Goal: Task Accomplishment & Management: Complete application form

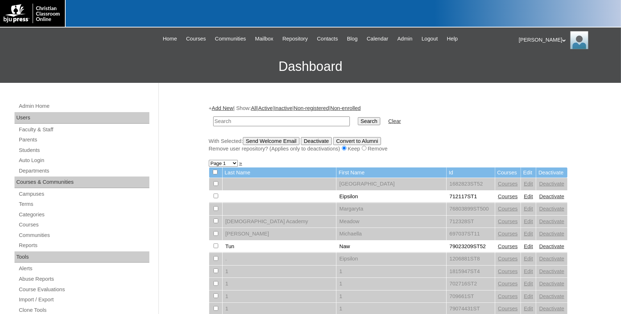
click at [231, 107] on link "Add New" at bounding box center [222, 108] width 21 height 6
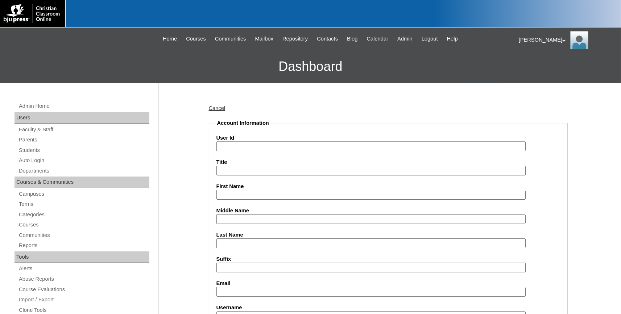
paste input "731994ST82"
type input "731994ST82"
click at [267, 192] on input "First Name" at bounding box center [370, 195] width 309 height 10
type input "Thad"
type input "Kuhn"
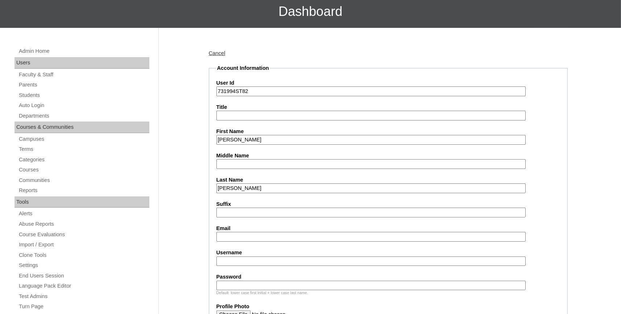
scroll to position [199, 0]
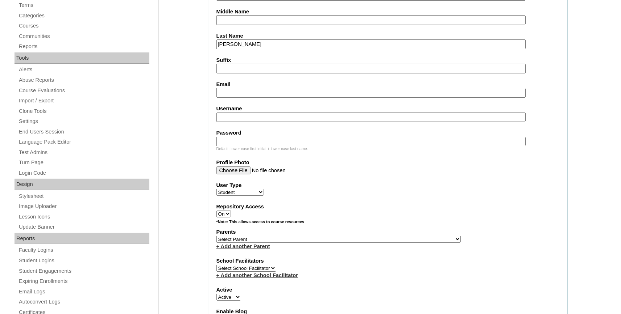
click at [239, 115] on input "Username" at bounding box center [370, 118] width 309 height 10
click at [238, 90] on input "Email" at bounding box center [370, 93] width 309 height 10
paste input "walker.kuhn@bayoustudent.net"
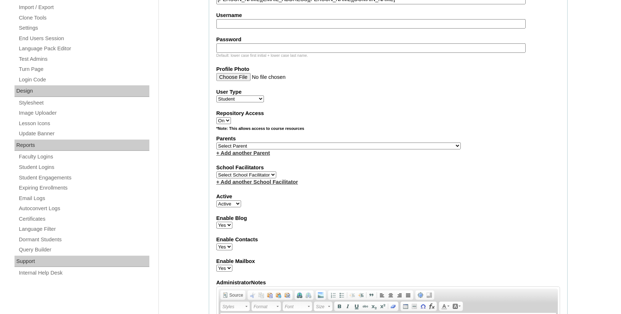
scroll to position [319, 0]
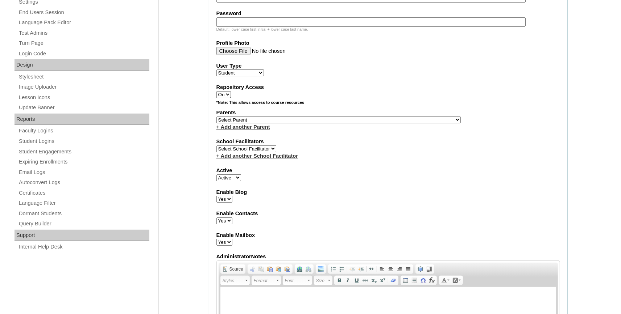
type input "walker.kuhn@bayoustudent.net"
select select "37485"
click option "[PERSON_NAME]" at bounding box center [0, 0] width 0 height 0
click at [238, 122] on select "Select Parent , Fautanu, Ma 1, 1 23-24 accountMorgan, Jason 6th Street Mennonit…" at bounding box center [338, 120] width 244 height 7
click at [246, 130] on link "+ Add another Parent" at bounding box center [243, 127] width 54 height 6
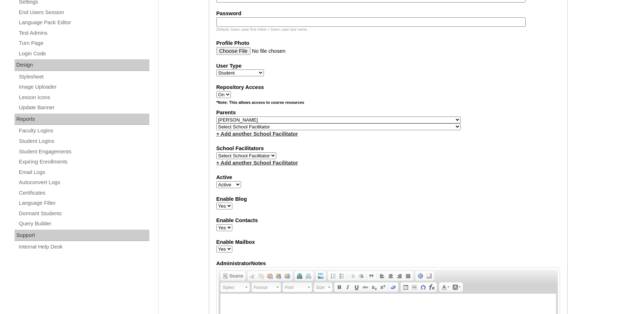
select select "37486"
click option "Buford, Sandra" at bounding box center [0, 0] width 0 height 0
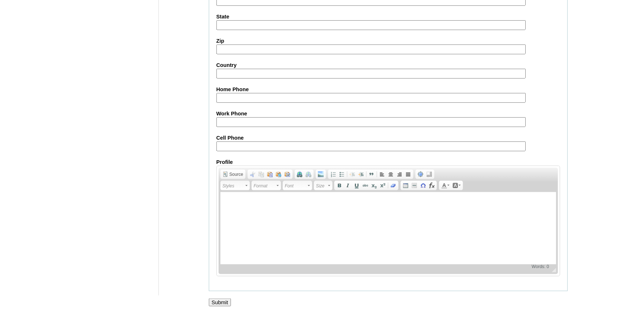
scroll to position [804, 0]
click at [223, 304] on input "Submit" at bounding box center [220, 303] width 22 height 8
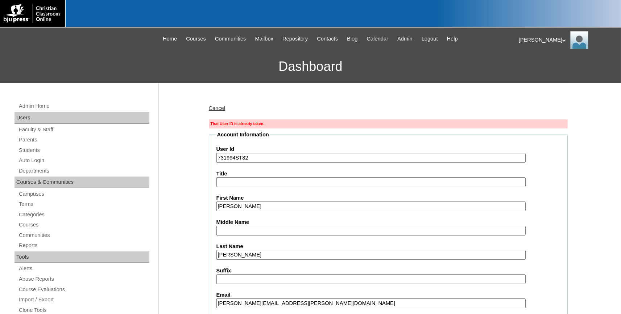
click at [220, 108] on link "Cancel" at bounding box center [217, 108] width 17 height 6
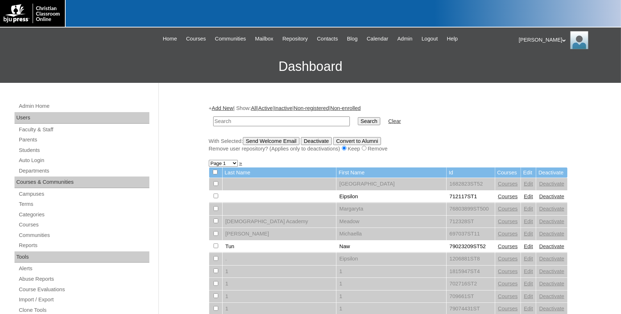
click at [235, 127] on td at bounding box center [281, 121] width 144 height 17
click at [238, 119] on input "text" at bounding box center [281, 122] width 137 height 10
paste input "731994ST82"
type input "731994ST82"
click at [358, 117] on input "Search" at bounding box center [369, 121] width 22 height 8
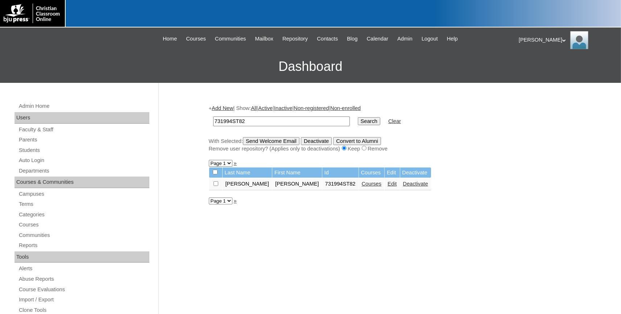
click at [387, 185] on link "Edit" at bounding box center [391, 184] width 9 height 6
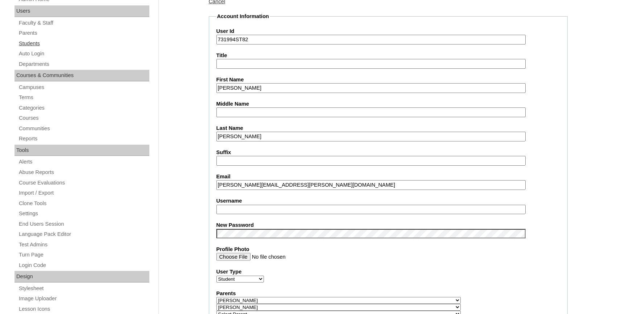
scroll to position [80, 0]
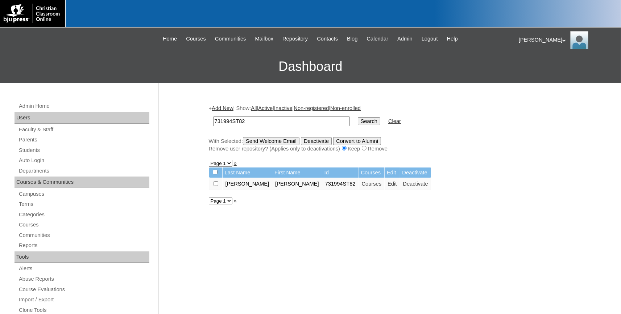
click at [224, 109] on link "Add New" at bounding box center [222, 108] width 21 height 6
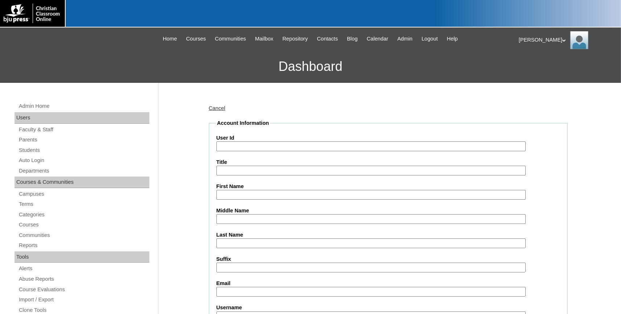
paste input "731994ST83"
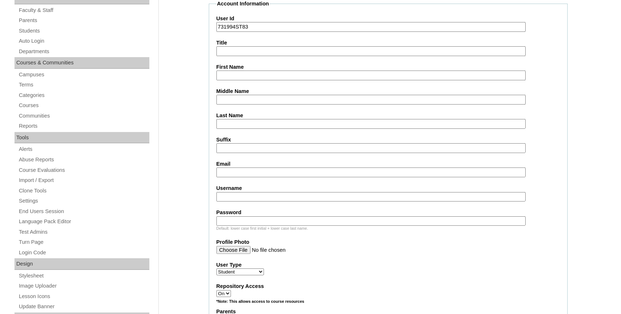
type input "731994ST83"
click at [234, 76] on input "First Name" at bounding box center [370, 76] width 309 height 10
type input "[PERSON_NAME]"
click at [268, 170] on input "Email" at bounding box center [370, 173] width 309 height 10
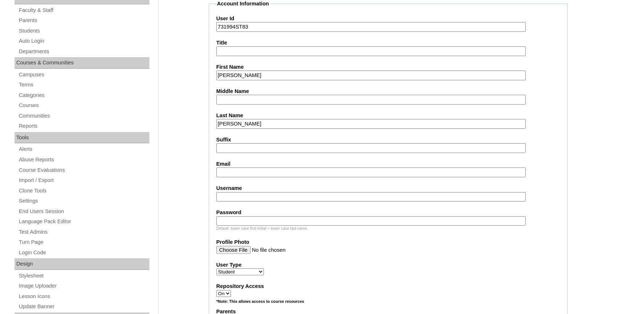
click at [239, 174] on input "Email" at bounding box center [370, 173] width 309 height 10
paste input "crawford.laster@bayoustudent.net"
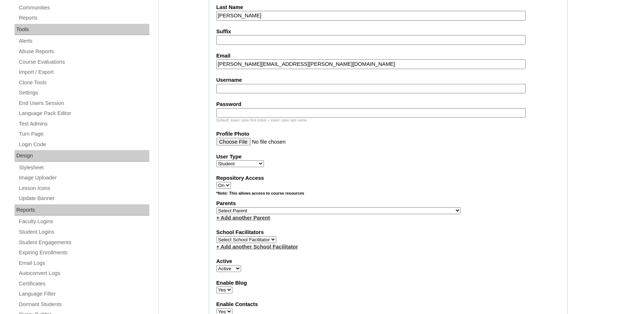
scroll to position [239, 0]
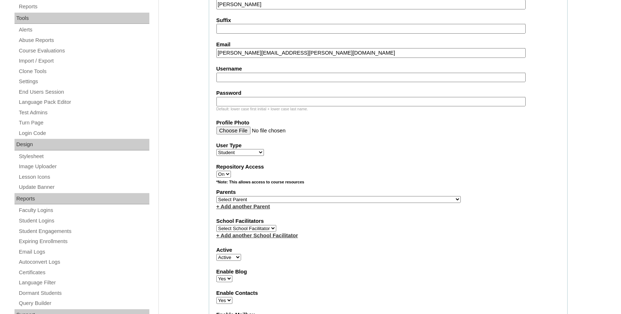
type input "crawford.laster@bayoustudent.net"
select select "37485"
click option "[PERSON_NAME]" at bounding box center [0, 0] width 0 height 0
click at [249, 209] on link "+ Add another Parent" at bounding box center [243, 207] width 54 height 6
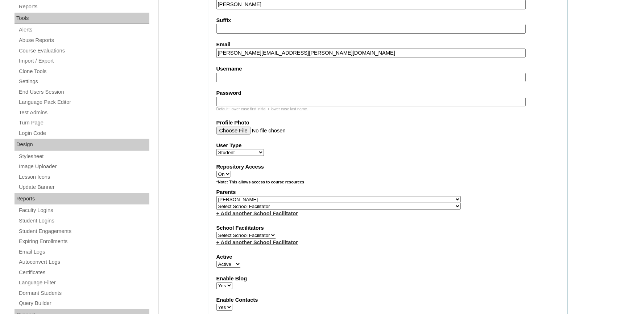
click at [266, 209] on select "Select School Facilitator , Fautanu, Ma 1, 1 23-24 accountMorgan, [PERSON_NAME]…" at bounding box center [338, 206] width 244 height 7
select select "37486"
click option "[PERSON_NAME]" at bounding box center [0, 0] width 0 height 0
click at [269, 210] on select "Select School Facilitator , Fautanu, Ma 1, 1 23-24 accountMorgan, [PERSON_NAME]…" at bounding box center [338, 206] width 244 height 7
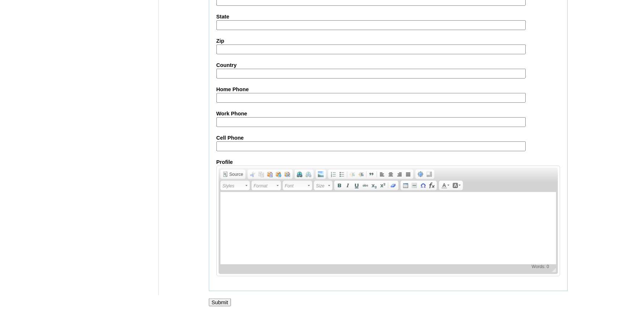
click at [220, 301] on input "Submit" at bounding box center [220, 303] width 22 height 8
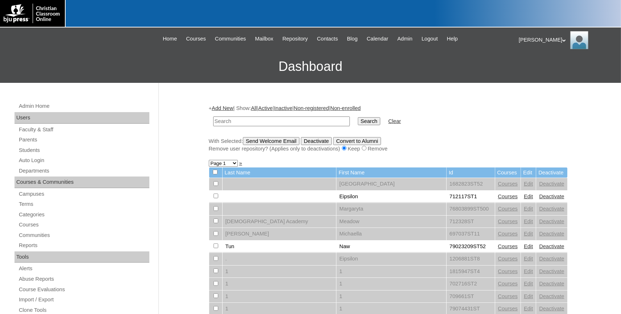
click at [228, 110] on link "Add New" at bounding box center [222, 108] width 21 height 6
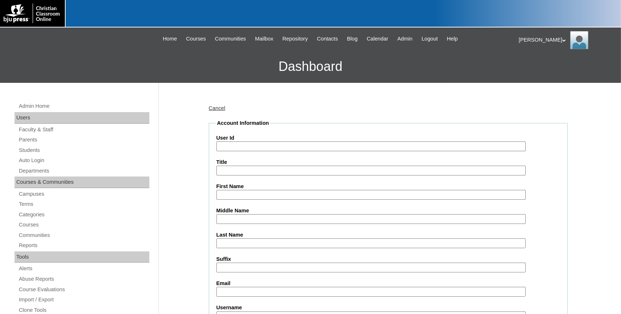
click at [243, 145] on input "User Id" at bounding box center [370, 147] width 309 height 10
paste input "731994ST84"
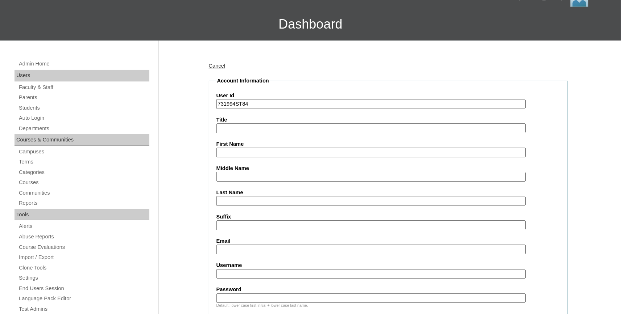
scroll to position [80, 0]
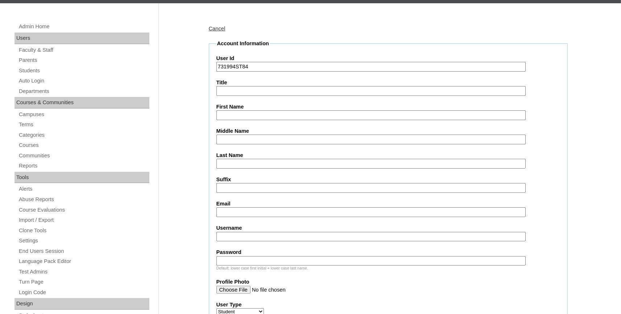
type input "731994ST84"
click at [250, 115] on input "First Name" at bounding box center [370, 115] width 309 height 10
type input "Caroline"
type input "McCain"
click at [252, 212] on input "Email" at bounding box center [370, 213] width 309 height 10
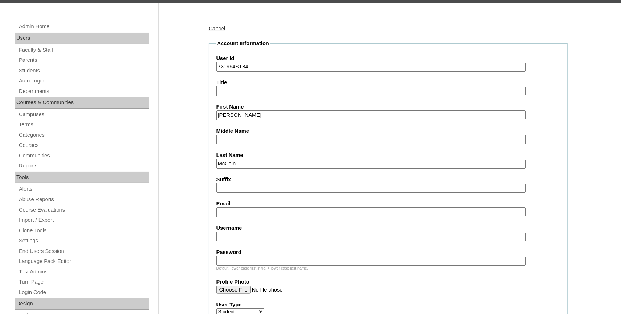
paste input "caroline.mccain@bayoustudent.net"
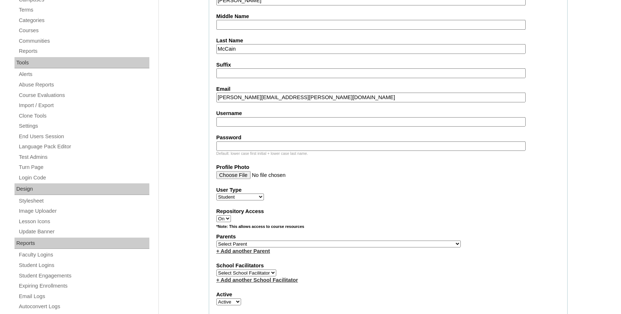
scroll to position [239, 0]
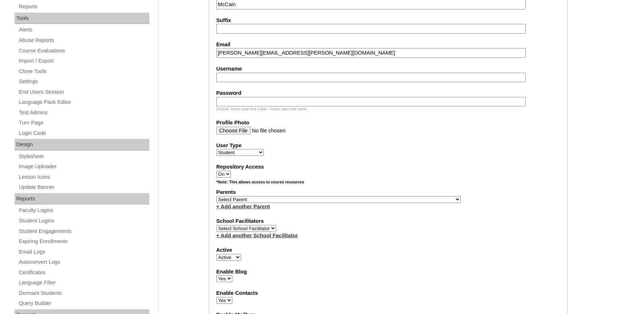
type input "caroline.mccain@bayoustudent.net"
select select "37485"
click option "[PERSON_NAME]" at bounding box center [0, 0] width 0 height 0
click at [239, 210] on link "+ Add another Parent" at bounding box center [243, 207] width 54 height 6
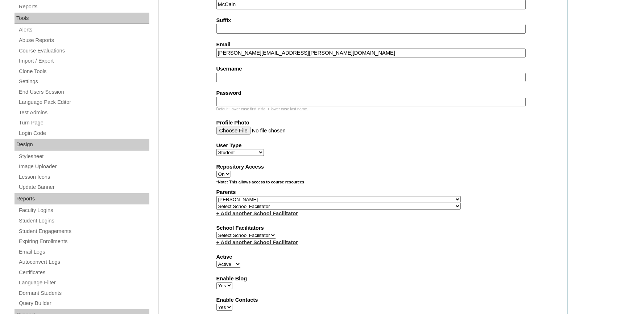
select select "37486"
click option "[PERSON_NAME]" at bounding box center [0, 0] width 0 height 0
click at [240, 210] on select "Select School Facilitator , Fautanu, Ma 1, 1 23-24 accountMorgan, [PERSON_NAME]…" at bounding box center [338, 206] width 244 height 7
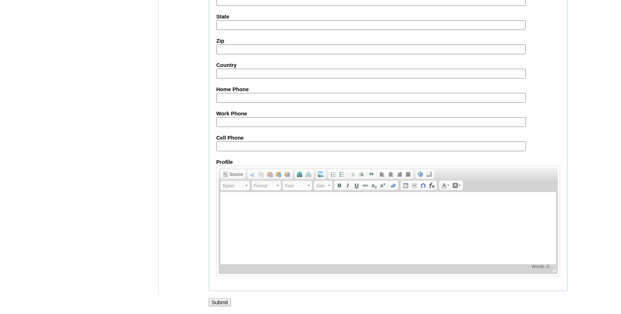
scroll to position [804, 0]
click at [223, 302] on input "Submit" at bounding box center [220, 303] width 22 height 8
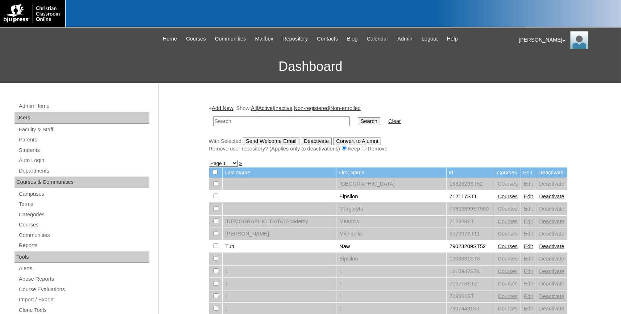
click at [228, 107] on link "Add New" at bounding box center [222, 108] width 21 height 6
click at [233, 107] on link "Add New" at bounding box center [222, 108] width 21 height 6
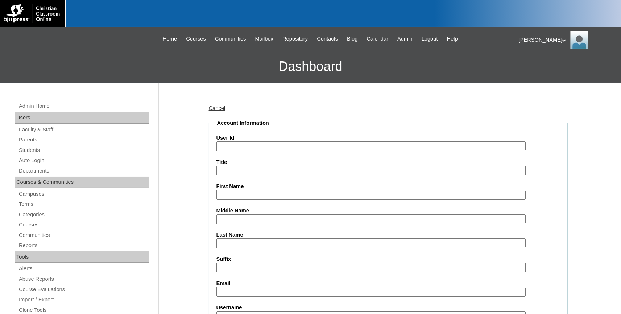
paste input "731994ST85"
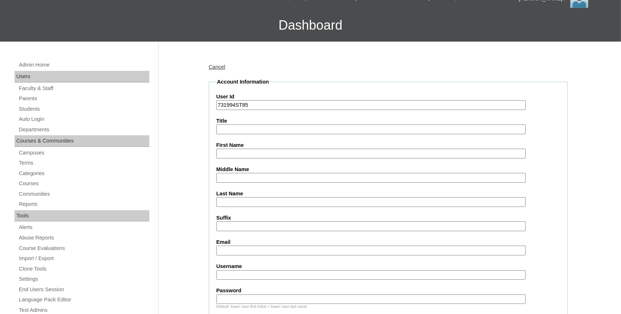
scroll to position [80, 0]
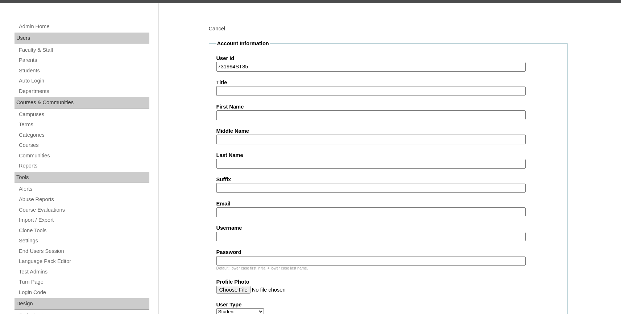
type input "731994ST85"
click at [238, 117] on input "First Name" at bounding box center [370, 115] width 309 height 10
type input "Alexa"
type input "[PERSON_NAME]"
click at [236, 211] on input "Email" at bounding box center [370, 213] width 309 height 10
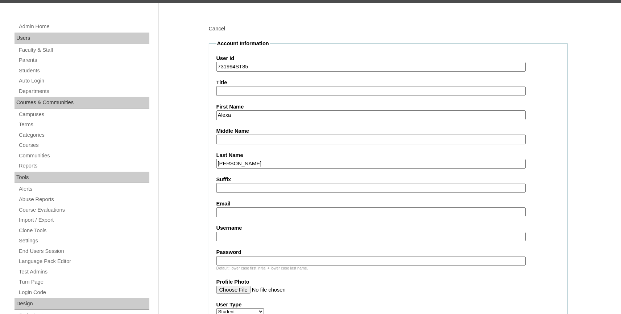
paste input "alexa.mcgaugh@bayoustudent.net"
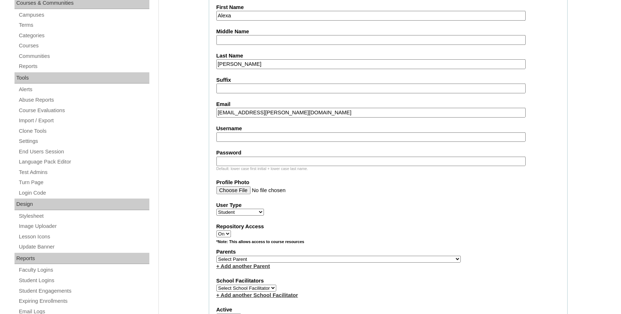
scroll to position [239, 0]
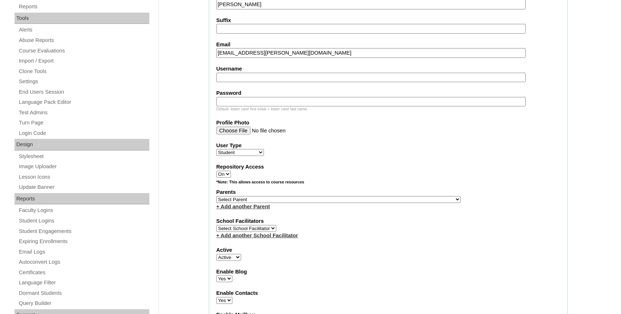
type input "alexa.mcgaugh@bayoustudent.net"
click at [253, 203] on select "Select Parent , Fautanu, Ma 1, 1 23-24 accountMorgan, Jason 6th Street Mennonit…" at bounding box center [338, 199] width 244 height 7
select select "37485"
click option "Arrant, Rebekkah" at bounding box center [0, 0] width 0 height 0
click at [246, 209] on link "+ Add another Parent" at bounding box center [243, 207] width 54 height 6
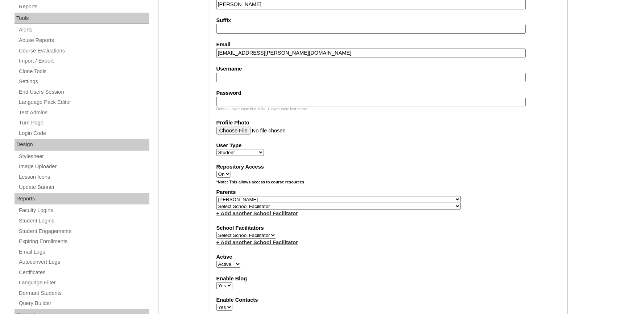
click at [246, 209] on select "Select School Facilitator , Fautanu, Ma 1, 1 23-24 accountMorgan, [PERSON_NAME]…" at bounding box center [338, 206] width 244 height 7
select select "37486"
click option "[PERSON_NAME]" at bounding box center [0, 0] width 0 height 0
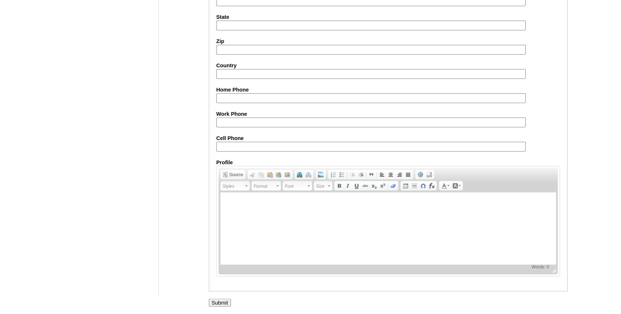
scroll to position [804, 0]
click at [220, 301] on input "Submit" at bounding box center [220, 303] width 22 height 8
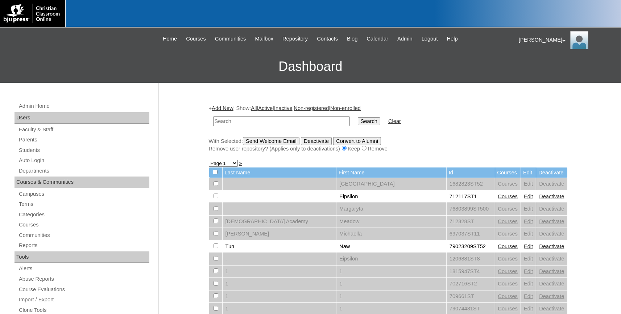
click at [225, 108] on link "Add New" at bounding box center [222, 108] width 21 height 6
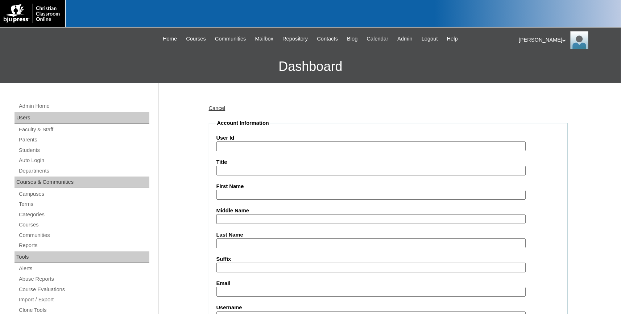
paste input "731994ST86"
type input "731994ST86"
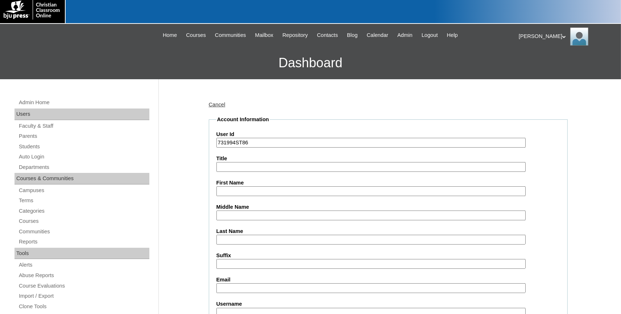
scroll to position [80, 0]
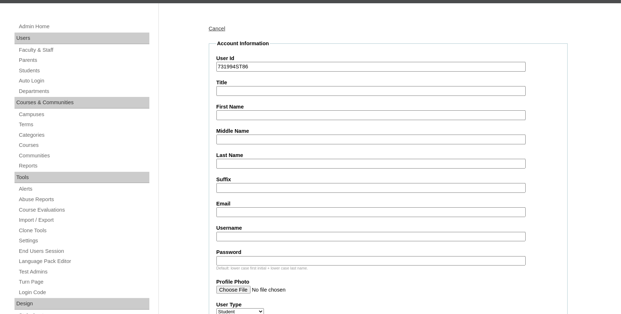
click at [252, 115] on input "First Name" at bounding box center [370, 115] width 309 height 10
click at [253, 117] on input "First Name" at bounding box center [370, 115] width 309 height 10
click at [247, 113] on input "First Name" at bounding box center [370, 115] width 309 height 10
click at [281, 113] on input "Daneil" at bounding box center [370, 115] width 309 height 10
drag, startPoint x: 273, startPoint y: 114, endPoint x: 116, endPoint y: 101, distance: 157.8
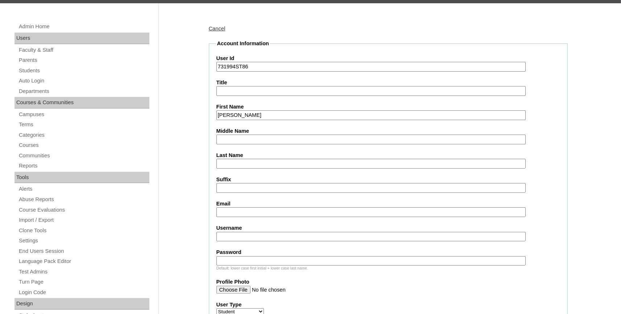
click at [216, 110] on input "Daneil" at bounding box center [370, 115] width 309 height 10
click at [241, 115] on input "D" at bounding box center [370, 115] width 309 height 10
type input "Daniel"
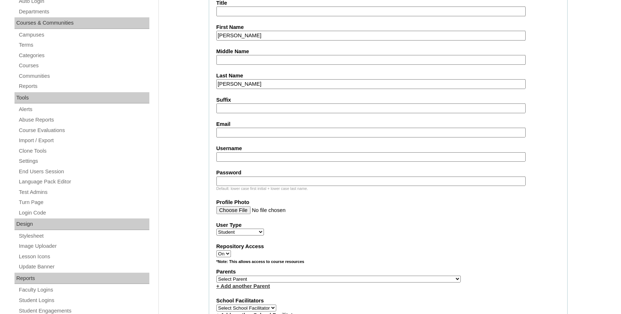
type input "Melton"
click at [255, 134] on input "Email" at bounding box center [370, 133] width 309 height 10
click at [233, 134] on input "Email" at bounding box center [370, 133] width 309 height 10
click at [222, 133] on input "Email" at bounding box center [370, 133] width 309 height 10
paste input "shepherd.melton@bayoustudent.net"
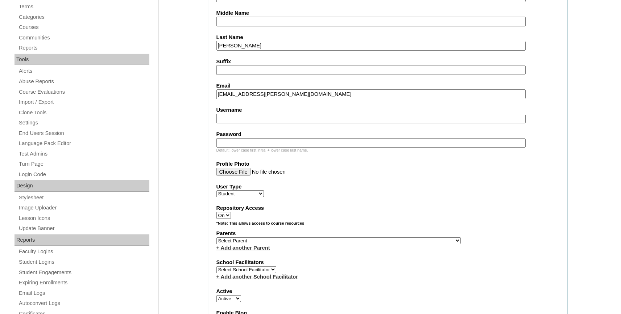
scroll to position [239, 0]
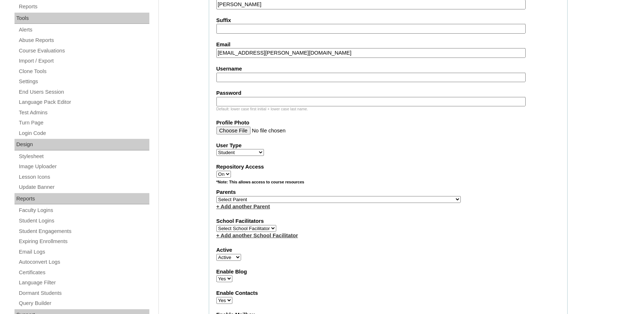
type input "shepherd.melton@bayoustudent.net"
select select "37485"
click option "Arrant, Rebekkah" at bounding box center [0, 0] width 0 height 0
click at [240, 207] on link "+ Add another Parent" at bounding box center [243, 207] width 54 height 6
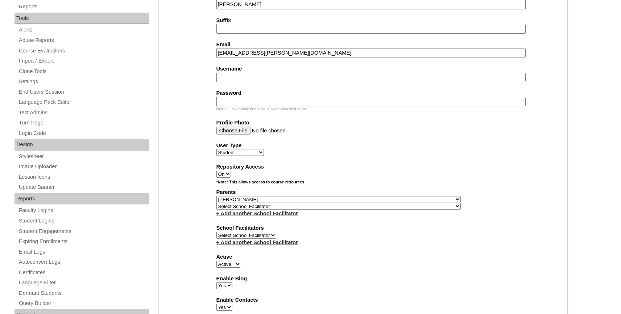
click at [239, 209] on select "Select School Facilitator , Fautanu, Ma 1, 1 23-24 accountMorgan, Jason 6th Str…" at bounding box center [338, 206] width 244 height 7
select select "37486"
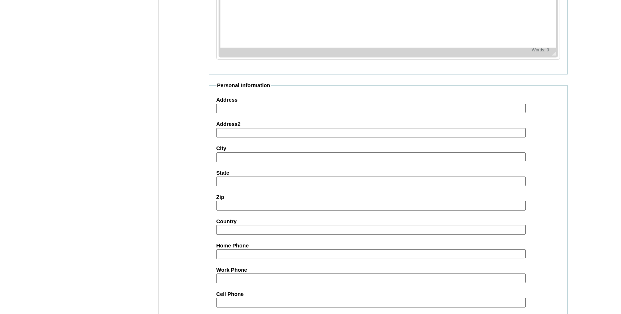
scroll to position [804, 0]
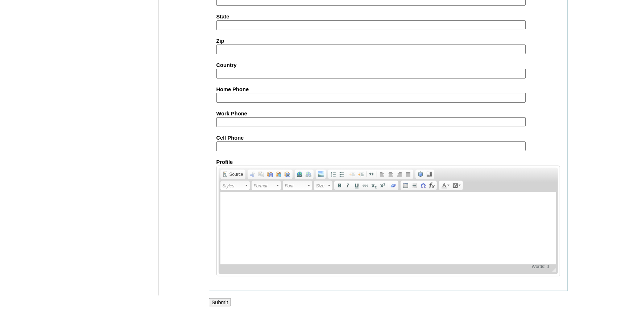
click at [225, 301] on input "Submit" at bounding box center [220, 303] width 22 height 8
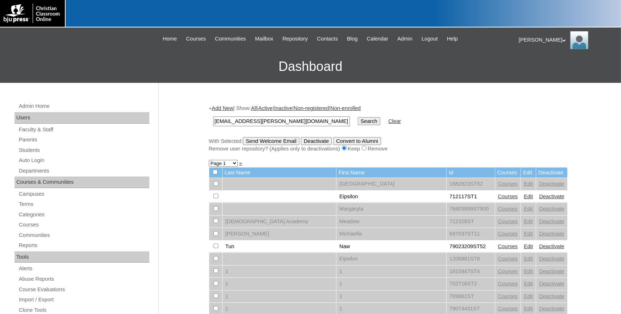
type input "[EMAIL_ADDRESS][PERSON_NAME][DOMAIN_NAME]"
click at [359, 121] on input "Search" at bounding box center [369, 121] width 22 height 8
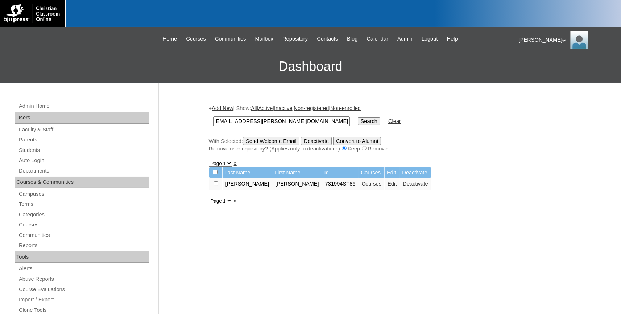
click at [229, 110] on link "Add New" at bounding box center [222, 108] width 21 height 6
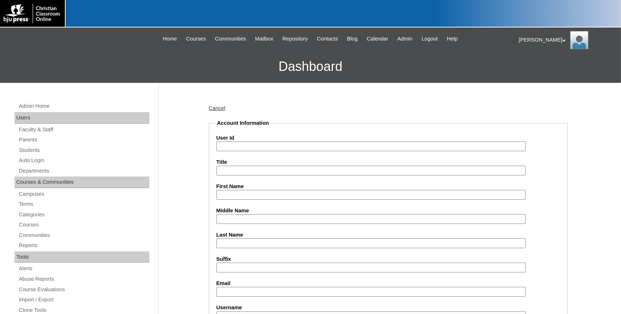
paste input "731994ST87"
type input "731994ST87"
click at [248, 192] on input "First Name" at bounding box center [370, 195] width 309 height 10
type input "Theodore"
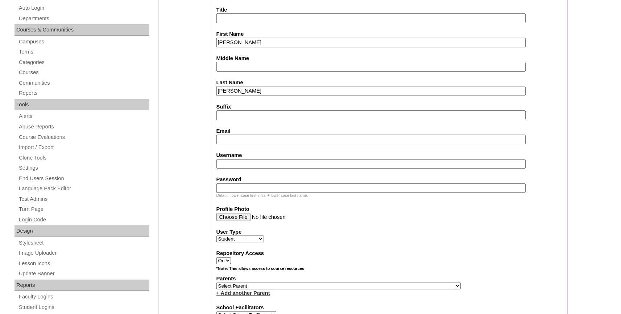
scroll to position [159, 0]
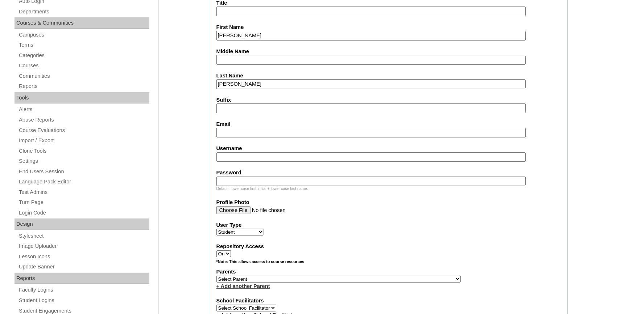
type input "Murphy"
click at [239, 129] on input "Email" at bounding box center [370, 133] width 309 height 10
click at [228, 130] on input "Email" at bounding box center [370, 133] width 309 height 10
paste input "ford.murphy@bayoustudent.net"
type input "ford.murphy@bayoustudent.net"
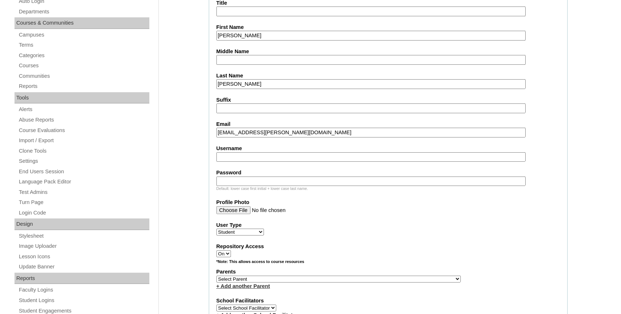
select select "37485"
click option "[PERSON_NAME]" at bounding box center [0, 0] width 0 height 0
click at [239, 287] on link "+ Add another Parent" at bounding box center [243, 287] width 54 height 6
select select "37486"
click option "[PERSON_NAME]" at bounding box center [0, 0] width 0 height 0
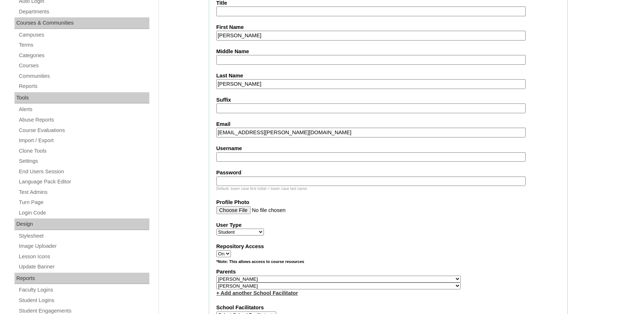
click at [239, 287] on select "Select School Facilitator , Fautanu, Ma 1, 1 23-24 accountMorgan, [PERSON_NAME]…" at bounding box center [338, 286] width 244 height 7
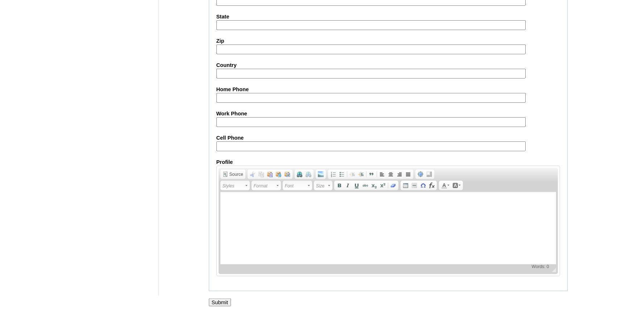
click at [226, 302] on input "Submit" at bounding box center [220, 303] width 22 height 8
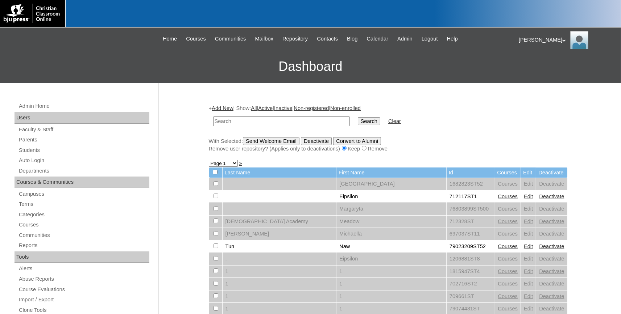
click at [246, 121] on input "text" at bounding box center [281, 122] width 137 height 10
paste input "731994ST88"
type input "731994ST88"
click at [358, 120] on input "Search" at bounding box center [369, 121] width 22 height 8
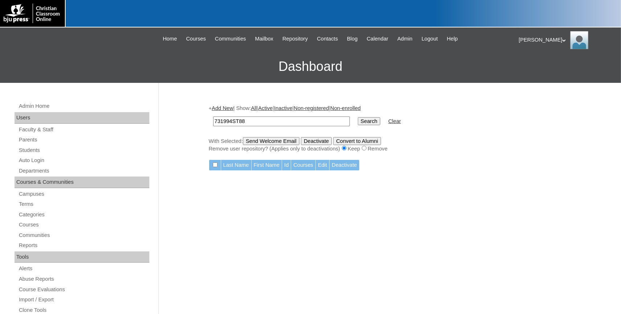
click at [233, 109] on link "Add New" at bounding box center [222, 108] width 21 height 6
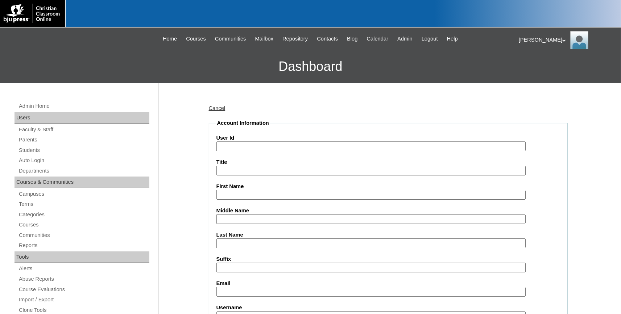
paste input "731994ST88"
type input "731994ST88"
click at [247, 193] on input "First Name" at bounding box center [370, 195] width 309 height 10
type input "[PERSON_NAME]"
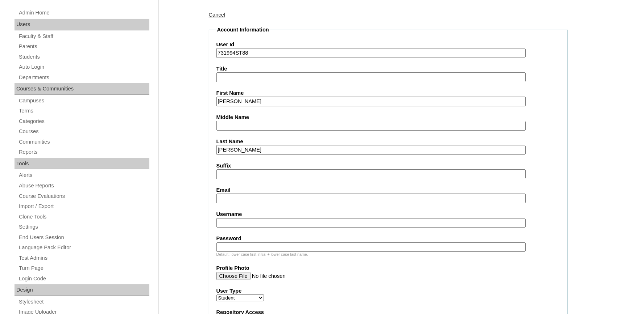
scroll to position [120, 0]
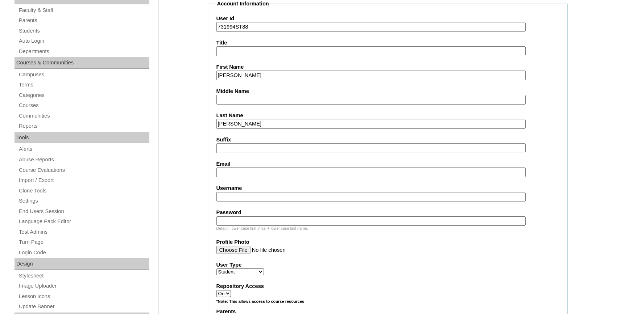
type input "Myers"
click at [244, 174] on input "Email" at bounding box center [370, 173] width 309 height 10
click at [235, 166] on label "Email" at bounding box center [387, 164] width 343 height 8
click at [235, 168] on input "Email" at bounding box center [370, 173] width 309 height 10
click at [232, 170] on input "Email" at bounding box center [370, 173] width 309 height 10
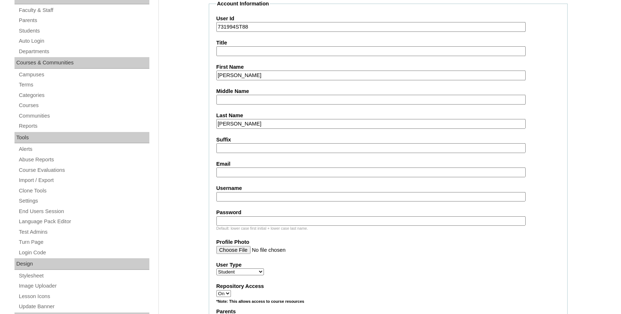
click at [230, 172] on input "Email" at bounding box center [370, 173] width 309 height 10
paste input "mattison.myers@bayoustudent.net"
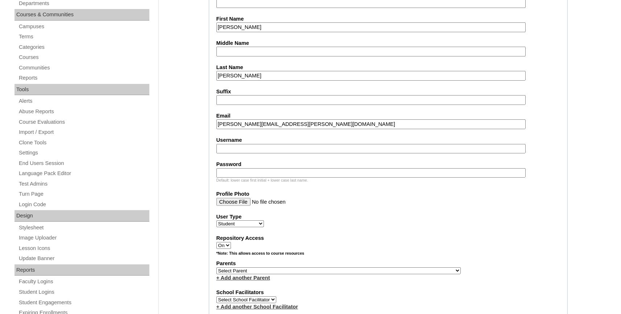
scroll to position [199, 0]
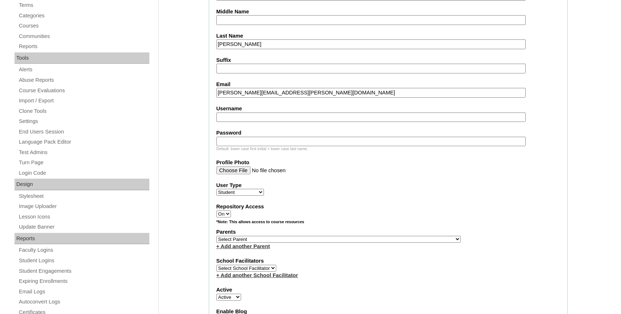
type input "mattison.myers@bayoustudent.net"
click at [261, 241] on select "Select Parent , [GEOGRAPHIC_DATA], Ma 1, 1 23-24 accountMorgan, [PERSON_NAME] 6…" at bounding box center [338, 239] width 244 height 7
click at [260, 249] on link "+ Add another Parent" at bounding box center [243, 247] width 54 height 6
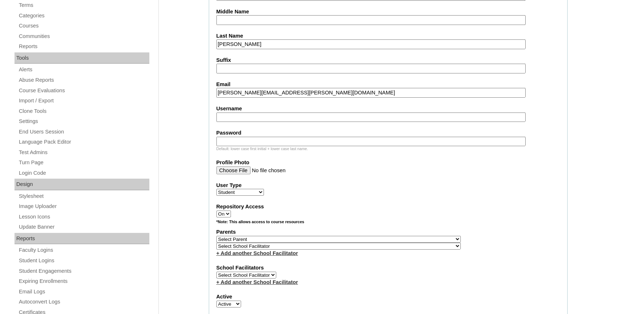
select select "37485"
click option "[PERSON_NAME]" at bounding box center [0, 0] width 0 height 0
select select "37486"
click option "[PERSON_NAME]" at bounding box center [0, 0] width 0 height 0
click at [264, 245] on span "Select Parent , [GEOGRAPHIC_DATA], Ma 1, 1 23-24 accountMorgan, [PERSON_NAME] 6…" at bounding box center [338, 243] width 244 height 13
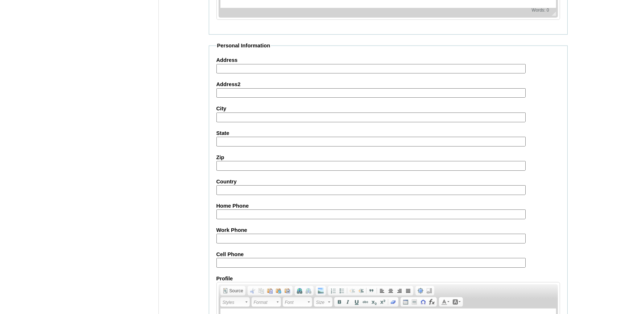
scroll to position [804, 0]
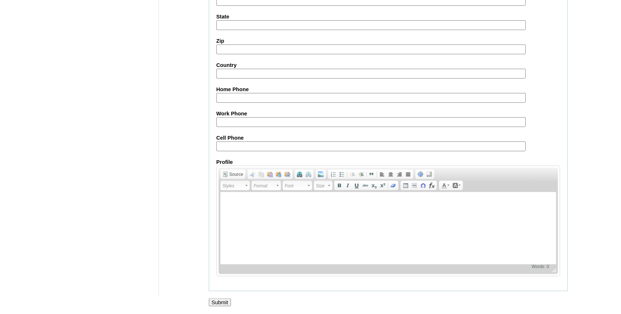
click at [225, 302] on input "Submit" at bounding box center [220, 303] width 22 height 8
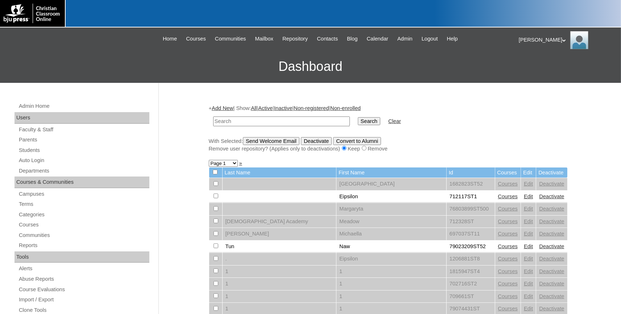
click at [225, 108] on link "Add New" at bounding box center [222, 108] width 21 height 6
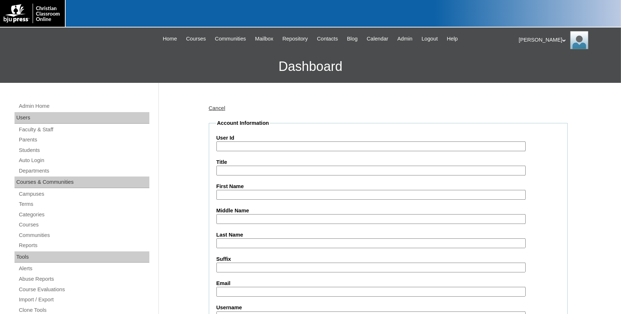
paste input "731994ST89"
type input "731994ST89"
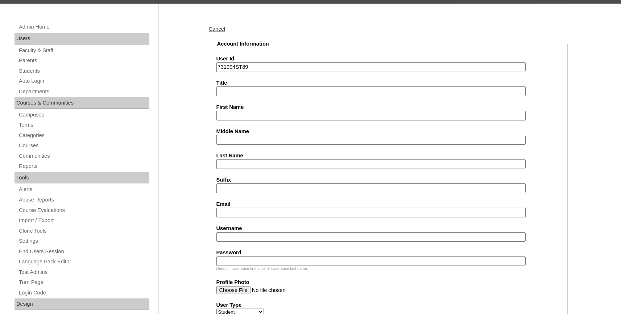
scroll to position [80, 0]
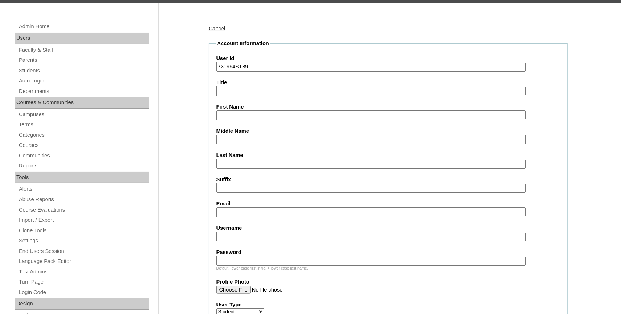
click at [241, 113] on input "First Name" at bounding box center [370, 115] width 309 height 10
type input "[PERSON_NAME]"
click at [252, 212] on input "Email" at bounding box center [370, 213] width 309 height 10
paste input "[PERSON_NAME][EMAIL_ADDRESS][PERSON_NAME][DOMAIN_NAME]"
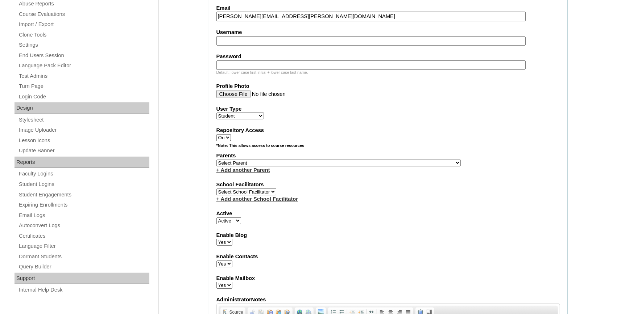
scroll to position [319, 0]
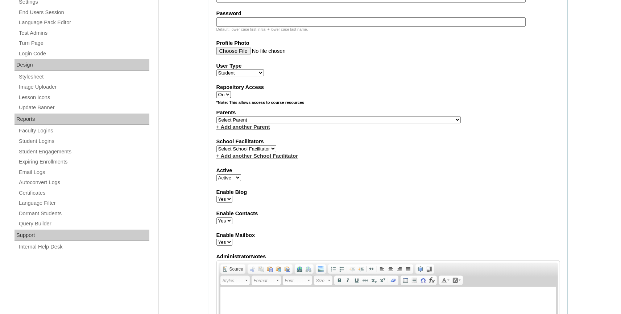
type input "[PERSON_NAME][EMAIL_ADDRESS][PERSON_NAME][DOMAIN_NAME]"
select select "37485"
click option "Arrant, Rebekkah" at bounding box center [0, 0] width 0 height 0
click at [238, 123] on select "Select Parent , Fautanu, Ma 1, 1 23-24 accountMorgan, Jason 6th Street Mennonit…" at bounding box center [338, 120] width 244 height 7
click at [249, 130] on link "+ Add another Parent" at bounding box center [243, 127] width 54 height 6
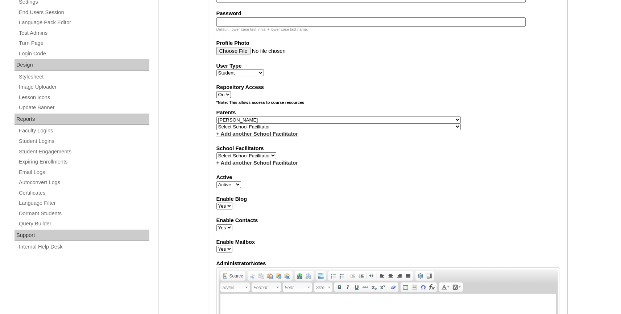
click at [262, 129] on select "Select School Facilitator , Fautanu, Ma 1, 1 23-24 accountMorgan, [PERSON_NAME]…" at bounding box center [338, 127] width 244 height 7
click at [265, 129] on select "Select School Facilitator , Fautanu, Ma 1, 1 23-24 accountMorgan, Jason 6th Str…" at bounding box center [338, 127] width 244 height 7
select select "37486"
click option "Buford, Sandra" at bounding box center [0, 0] width 0 height 0
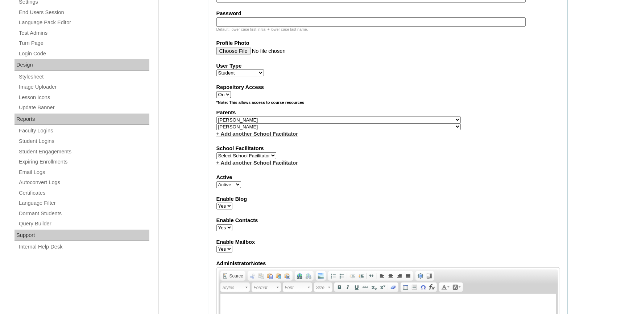
click at [283, 126] on select "Select School Facilitator , Fautanu, Ma 1, 1 23-24 accountMorgan, Jason 6th Str…" at bounding box center [338, 127] width 244 height 7
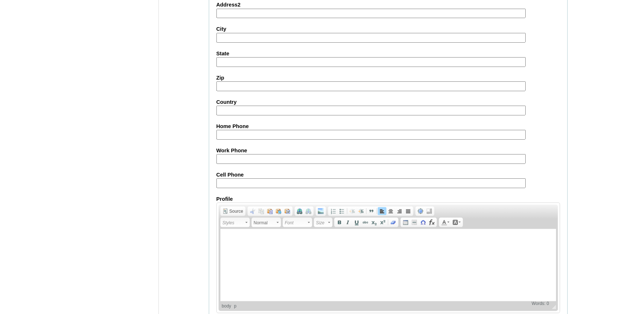
click at [226, 302] on html at bounding box center [387, 265] width 335 height 72
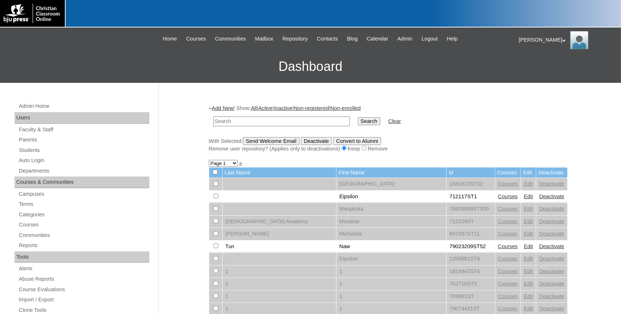
click at [233, 110] on link "Add New" at bounding box center [222, 108] width 21 height 6
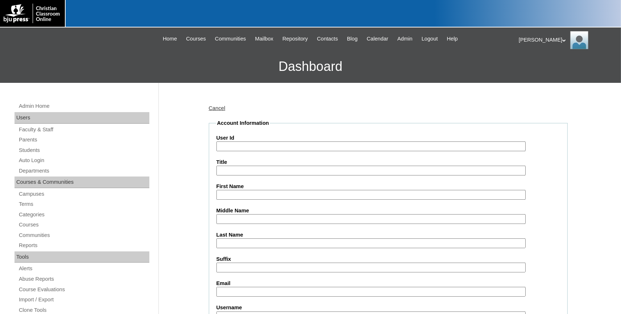
paste input "731994ST90"
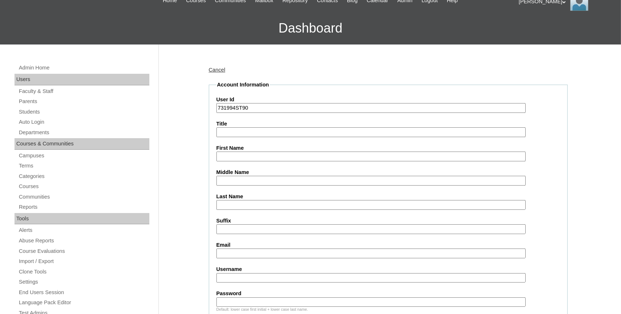
scroll to position [40, 0]
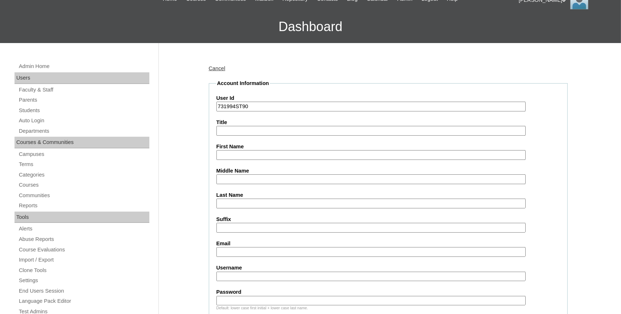
type input "731994ST90"
click at [233, 158] on input "First Name" at bounding box center [370, 155] width 309 height 10
type input "[PERSON_NAME]"
paste input "emory.prather@bayoustudent.net"
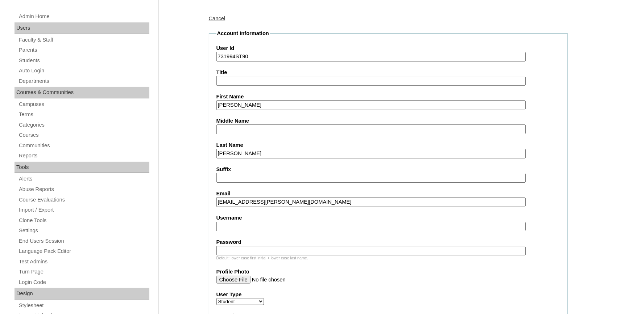
scroll to position [199, 0]
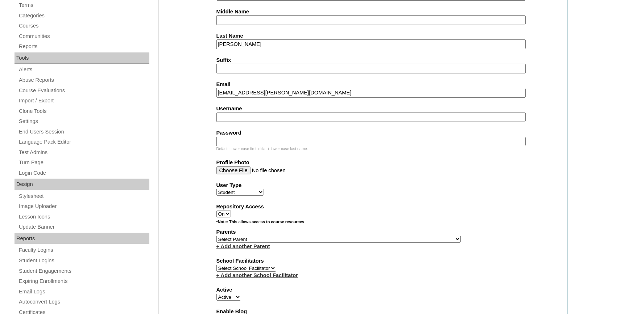
type input "emory.prather@bayoustudent.net"
select select "37485"
click option "[PERSON_NAME]" at bounding box center [0, 0] width 0 height 0
click at [267, 250] on link "+ Add another Parent" at bounding box center [243, 247] width 54 height 6
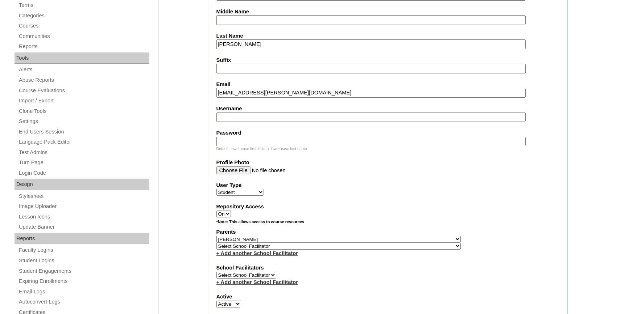
click at [267, 250] on select "Select School Facilitator , Fautanu, Ma 1, 1 23-24 accountMorgan, Jason 6th Str…" at bounding box center [338, 246] width 244 height 7
select select "37486"
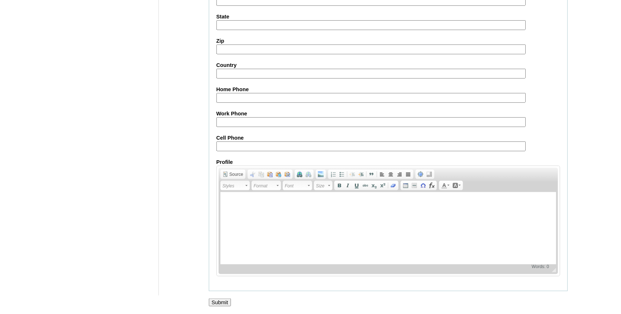
scroll to position [804, 0]
click at [228, 300] on input "Submit" at bounding box center [220, 303] width 22 height 8
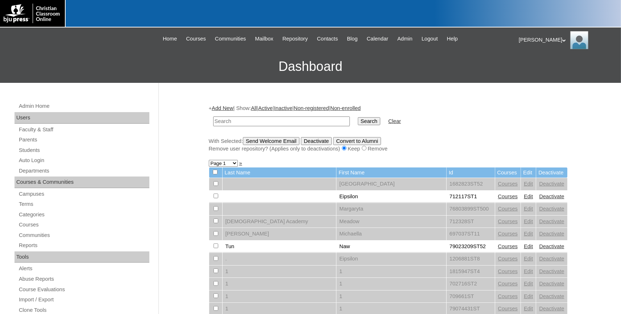
click at [235, 122] on input "text" at bounding box center [281, 122] width 137 height 10
paste input "[EMAIL_ADDRESS][PERSON_NAME][DOMAIN_NAME]"
type input "[EMAIL_ADDRESS][PERSON_NAME][DOMAIN_NAME]"
click at [358, 122] on input "Search" at bounding box center [369, 121] width 22 height 8
click at [360, 124] on input "Search" at bounding box center [369, 121] width 22 height 8
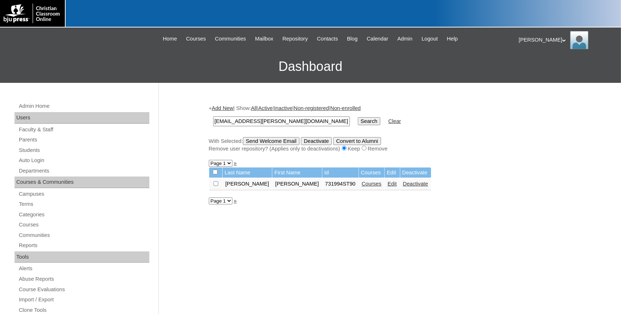
click at [229, 107] on link "Add New" at bounding box center [222, 108] width 21 height 6
click at [226, 108] on link "Add New" at bounding box center [222, 108] width 21 height 6
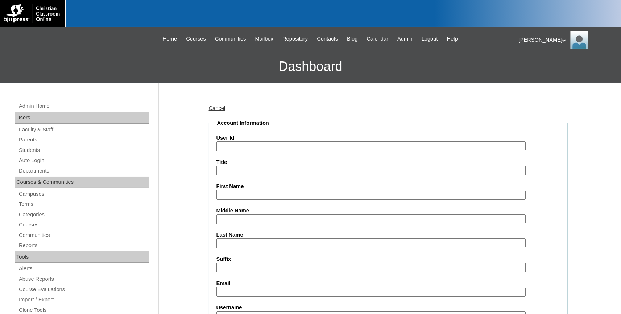
paste input "731994ST91"
type input "731994ST91"
click at [243, 193] on input "First Name" at bounding box center [370, 195] width 309 height 10
type input "[PERSON_NAME]"
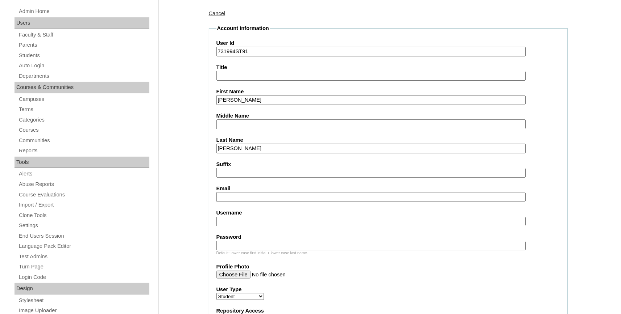
scroll to position [120, 0]
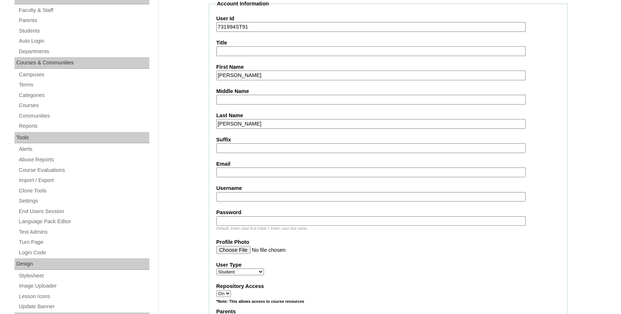
type input "[PERSON_NAME]"
click at [245, 171] on input "Email" at bounding box center [370, 173] width 309 height 10
click at [230, 175] on input "Email" at bounding box center [370, 173] width 309 height 10
paste input "braxton.ray@bayoustudent.net"
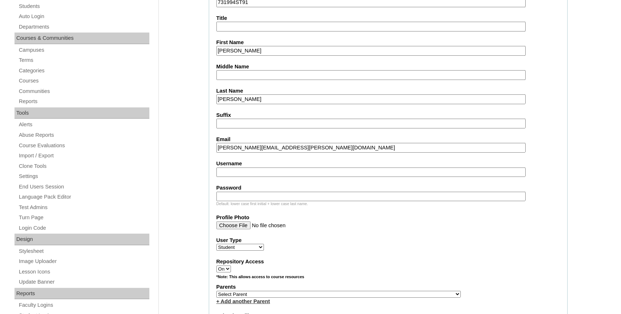
scroll to position [199, 0]
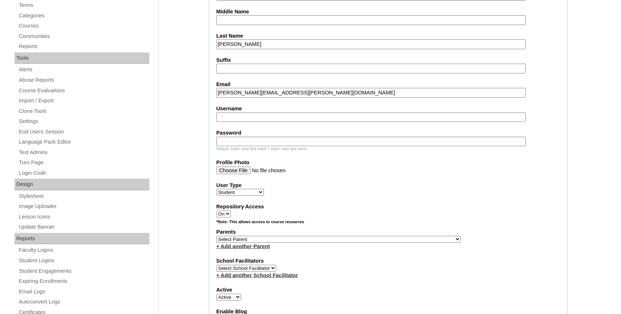
type input "braxton.ray@bayoustudent.net"
select select "37485"
click option "Arrant, Rebekkah" at bounding box center [0, 0] width 0 height 0
click at [239, 240] on select "Select Parent , Fautanu, Ma 1, 1 23-24 accountMorgan, Jason 6th Street Mennonit…" at bounding box center [338, 239] width 244 height 7
click at [241, 248] on link "+ Add another Parent" at bounding box center [243, 247] width 54 height 6
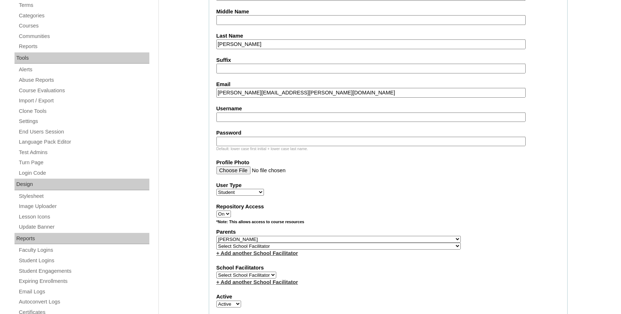
select select "37486"
click option "Buford, Sandra" at bounding box center [0, 0] width 0 height 0
click at [241, 248] on select "Select School Facilitator , Fautanu, Ma 1, 1 23-24 accountMorgan, Jason 6th Str…" at bounding box center [338, 246] width 244 height 7
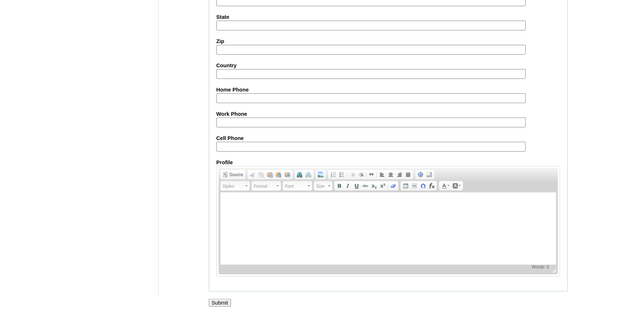
scroll to position [804, 0]
click at [224, 302] on input "Submit" at bounding box center [220, 303] width 22 height 8
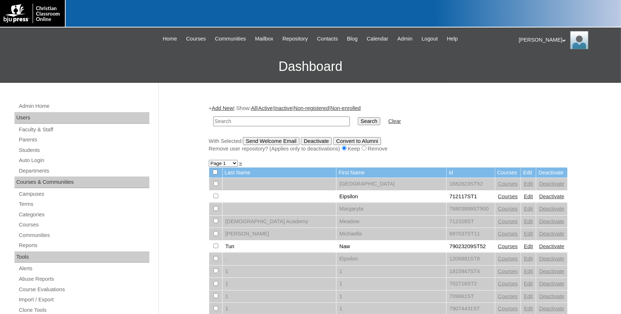
click at [229, 106] on link "Add New" at bounding box center [222, 108] width 21 height 6
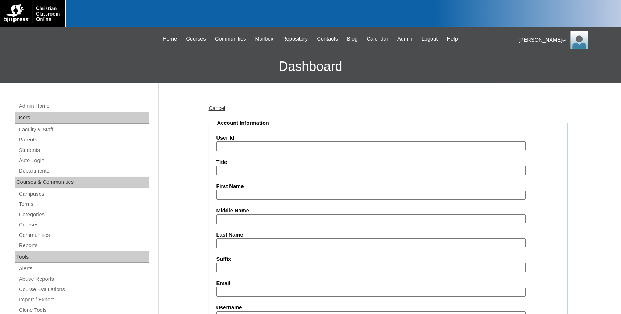
paste input "731994ST92"
type input "731994ST92"
click at [250, 195] on input "First Name" at bounding box center [370, 195] width 309 height 10
type input "Peyton"
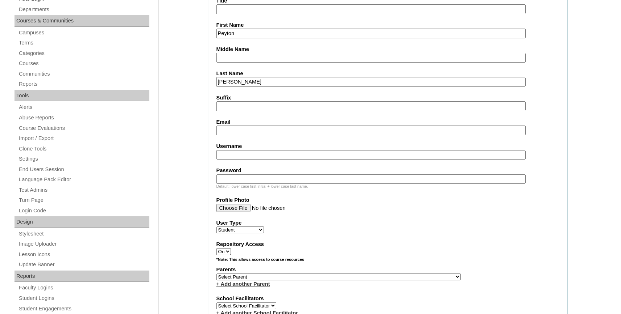
scroll to position [199, 0]
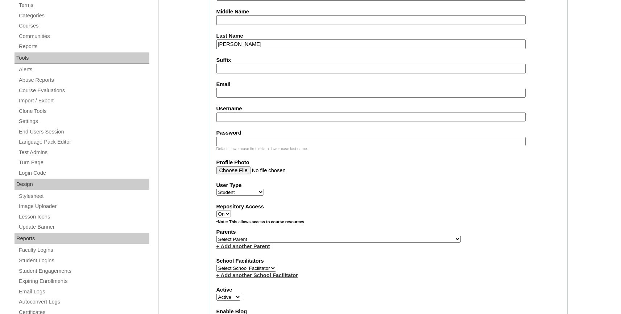
type input "Rybolt"
click at [233, 94] on input "Email" at bounding box center [370, 93] width 309 height 10
click at [238, 94] on input "Email" at bounding box center [370, 93] width 309 height 10
paste input "[EMAIL_ADDRESS][PERSON_NAME][DOMAIN_NAME]"
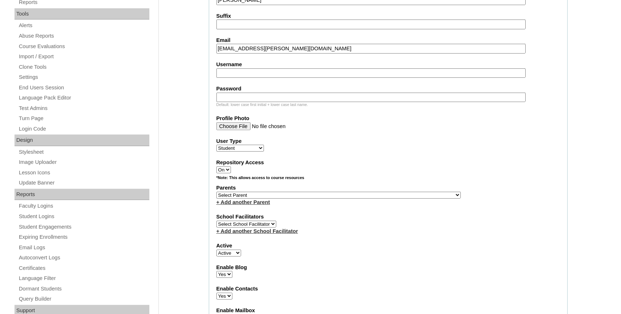
scroll to position [319, 0]
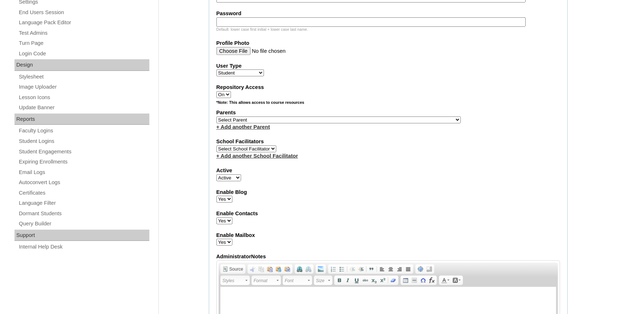
type input "[EMAIL_ADDRESS][PERSON_NAME][DOMAIN_NAME]"
click at [232, 122] on select "Select Parent , [GEOGRAPHIC_DATA], Ma 1, 1 23-24 accountMorgan, [PERSON_NAME] 6…" at bounding box center [338, 120] width 244 height 7
click at [232, 129] on link "+ Add another Parent" at bounding box center [243, 127] width 54 height 6
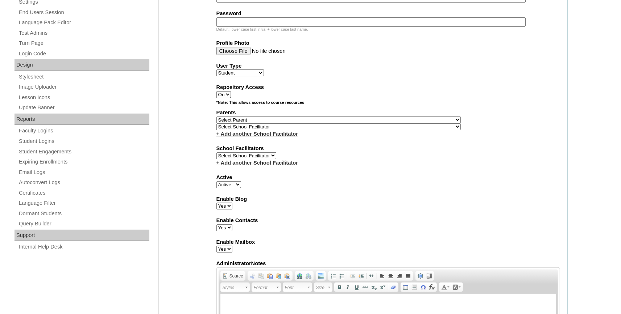
select select "37485"
click option "[PERSON_NAME]" at bounding box center [0, 0] width 0 height 0
click at [241, 130] on select "Select School Facilitator , Fautanu, Ma 1, 1 23-24 accountMorgan, [PERSON_NAME]…" at bounding box center [338, 127] width 244 height 7
select select "37486"
click option "[PERSON_NAME]" at bounding box center [0, 0] width 0 height 0
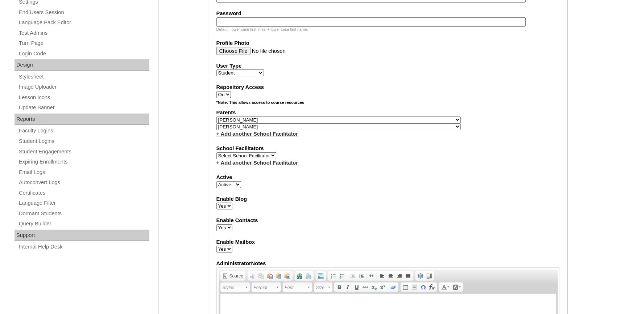
click at [245, 128] on select "Select School Facilitator , Fautanu, Ma 1, 1 23-24 accountMorgan, [PERSON_NAME]…" at bounding box center [338, 127] width 244 height 7
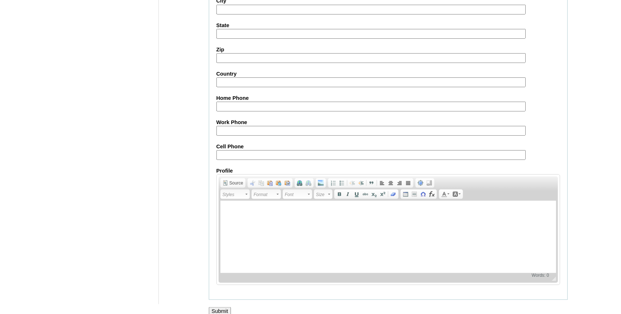
scroll to position [804, 0]
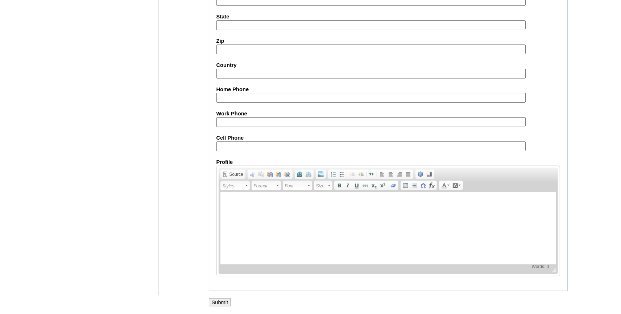
click at [226, 299] on input "Submit" at bounding box center [220, 303] width 22 height 8
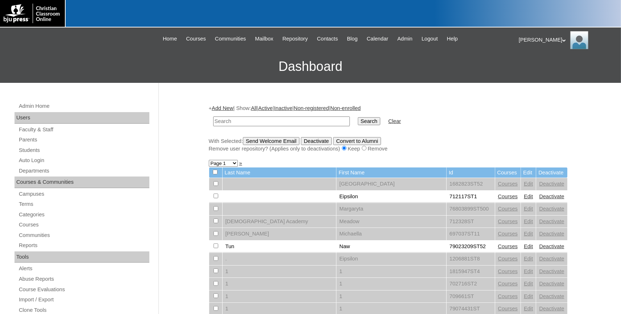
click at [229, 107] on link "Add New" at bounding box center [222, 108] width 21 height 6
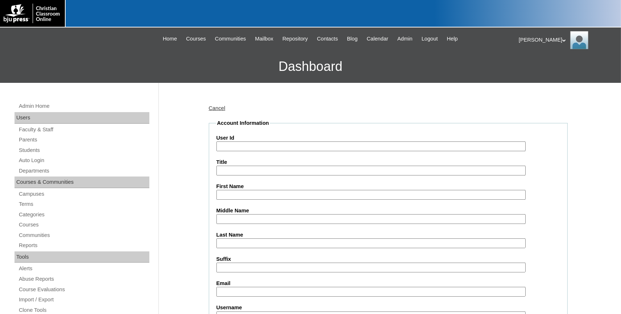
paste input "731994ST92"
type input "731994ST92"
click at [247, 196] on input "First Name" at bounding box center [370, 195] width 309 height 10
click at [247, 193] on input "First Name" at bounding box center [370, 195] width 309 height 10
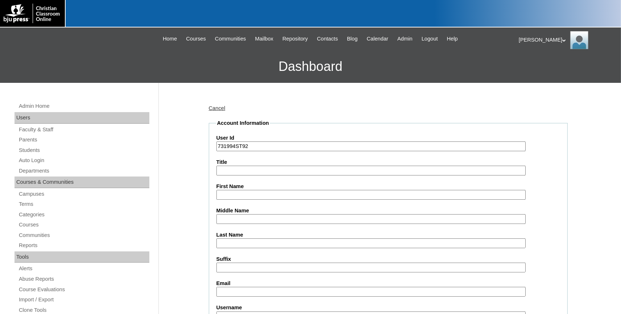
click at [247, 193] on input "First Name" at bounding box center [370, 195] width 309 height 10
click at [248, 196] on input "First Name" at bounding box center [370, 195] width 309 height 10
type input "Peyton"
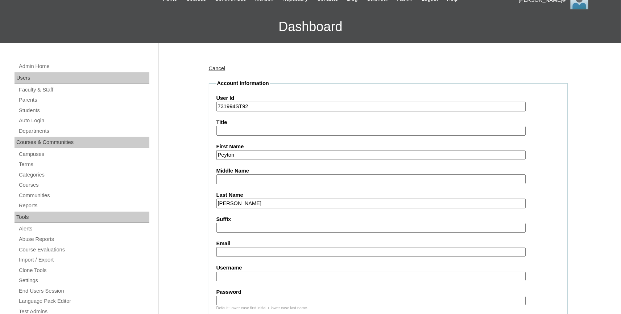
type input "[PERSON_NAME]"
click at [248, 250] on input "Email" at bounding box center [370, 252] width 309 height 10
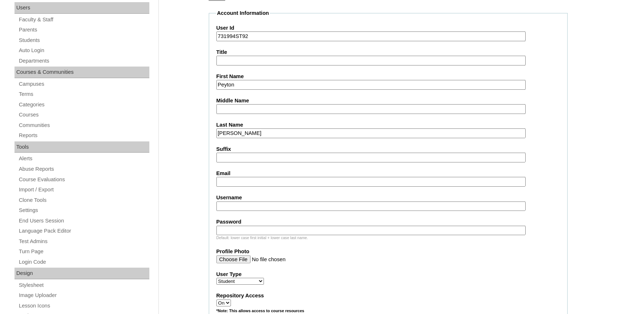
scroll to position [120, 0]
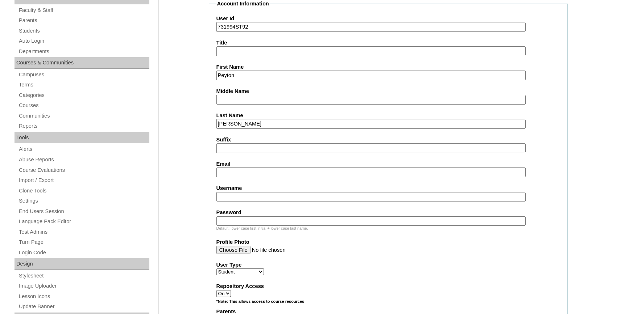
drag, startPoint x: 259, startPoint y: 171, endPoint x: 254, endPoint y: 172, distance: 5.5
click at [259, 172] on input "Email" at bounding box center [370, 173] width 309 height 10
click at [241, 169] on input "Email" at bounding box center [370, 173] width 309 height 10
click at [235, 172] on input "Email" at bounding box center [370, 173] width 309 height 10
click at [230, 172] on input "Email" at bounding box center [370, 173] width 309 height 10
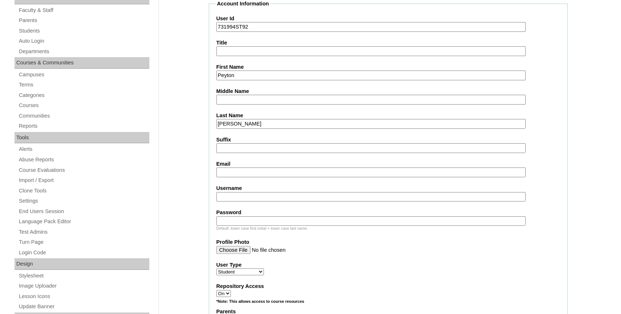
click at [236, 174] on input "Email" at bounding box center [370, 173] width 309 height 10
click at [421, 253] on input "Profile Photo" at bounding box center [370, 250] width 309 height 8
click at [235, 171] on input "Email" at bounding box center [370, 173] width 309 height 10
click at [234, 171] on input "Email" at bounding box center [370, 173] width 309 height 10
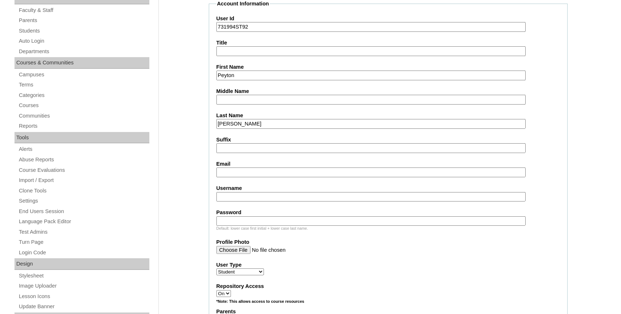
click at [234, 171] on input "Email" at bounding box center [370, 173] width 309 height 10
click at [254, 170] on input "Email" at bounding box center [370, 173] width 309 height 10
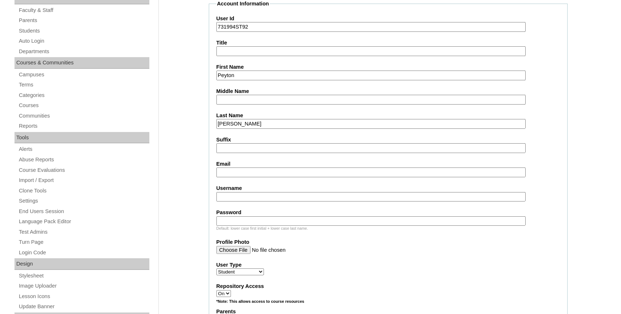
click at [254, 170] on input "Email" at bounding box center [370, 173] width 309 height 10
click at [253, 170] on input "Email" at bounding box center [370, 173] width 309 height 10
click at [253, 171] on input "Email" at bounding box center [370, 173] width 309 height 10
drag, startPoint x: 225, startPoint y: 168, endPoint x: 225, endPoint y: 172, distance: 3.6
click at [224, 174] on input "Email" at bounding box center [370, 173] width 309 height 10
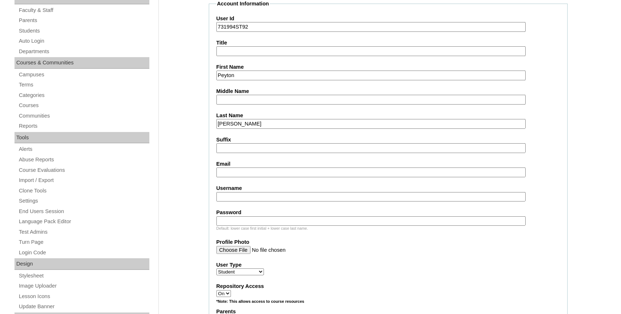
click at [221, 172] on input "Email" at bounding box center [370, 173] width 309 height 10
paste input "[EMAIL_ADDRESS][PERSON_NAME][DOMAIN_NAME]"
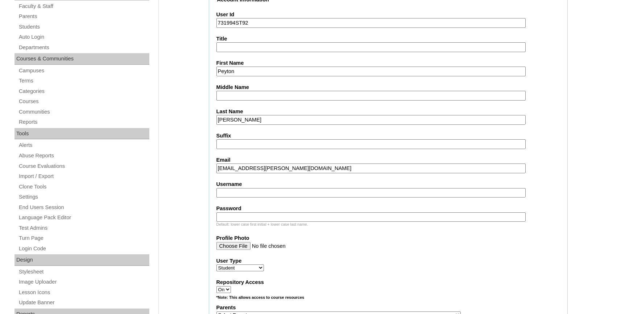
type input "[EMAIL_ADDRESS][PERSON_NAME][DOMAIN_NAME]"
click at [247, 304] on label "Parents" at bounding box center [387, 308] width 343 height 8
click at [243, 304] on label "Parents" at bounding box center [387, 308] width 343 height 8
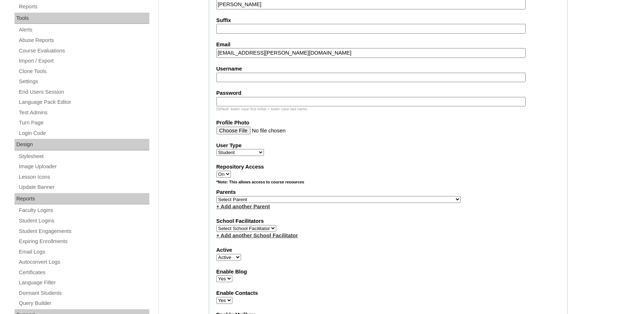
select select "37485"
click option "Arrant, Rebekkah" at bounding box center [0, 0] width 0 height 0
click at [244, 210] on link "+ Add another Parent" at bounding box center [243, 207] width 54 height 6
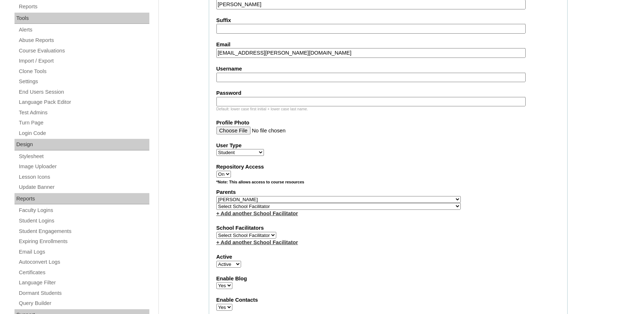
select select "37486"
click option "Buford, Sandra" at bounding box center [0, 0] width 0 height 0
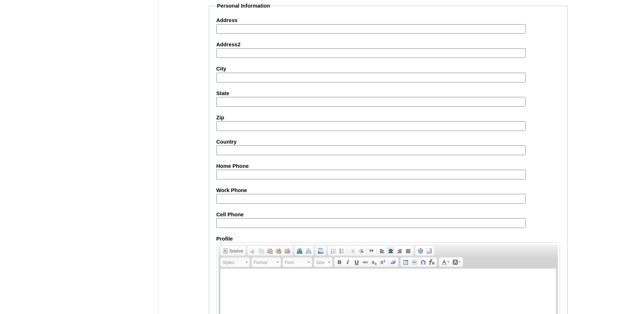
scroll to position [804, 0]
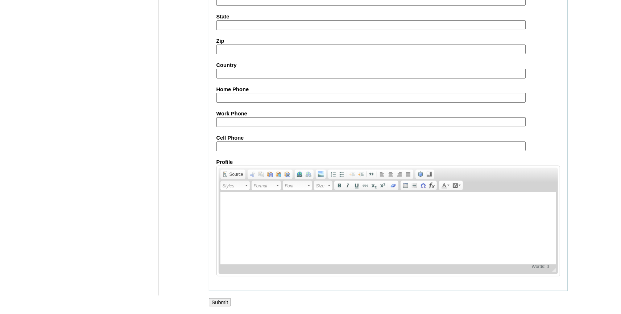
click at [221, 300] on input "Submit" at bounding box center [220, 303] width 22 height 8
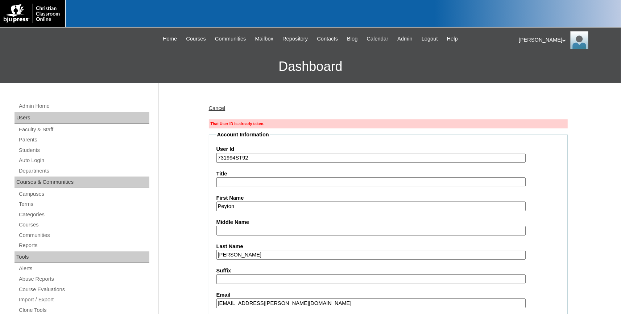
click at [221, 107] on link "Cancel" at bounding box center [217, 108] width 17 height 6
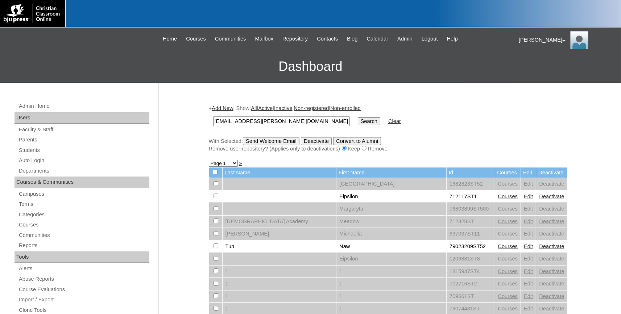
type input "[EMAIL_ADDRESS][PERSON_NAME][DOMAIN_NAME]"
click at [358, 120] on input "Search" at bounding box center [369, 121] width 22 height 8
click at [358, 121] on input "Search" at bounding box center [369, 121] width 22 height 8
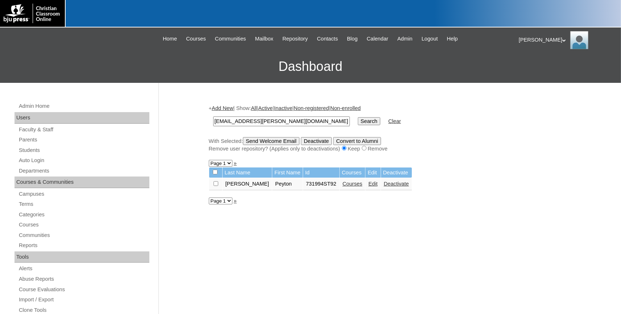
click at [358, 121] on input "Search" at bounding box center [369, 121] width 22 height 8
